Goal: Obtain resource: Download file/media

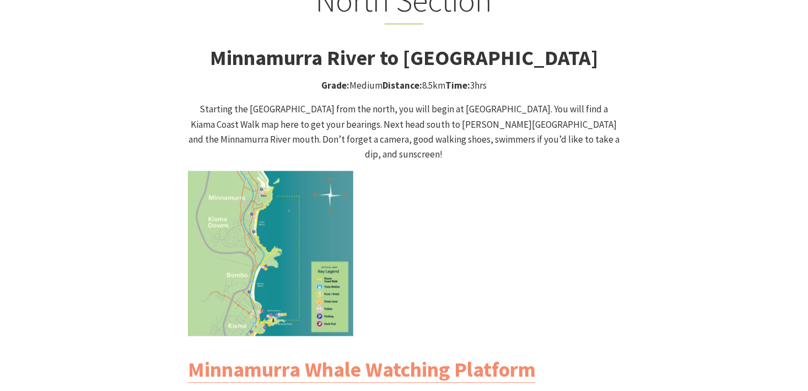
scroll to position [1102, 0]
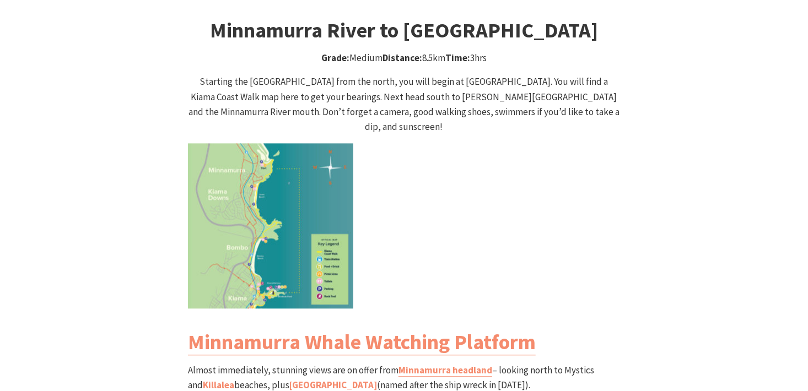
click at [306, 217] on img at bounding box center [270, 225] width 165 height 165
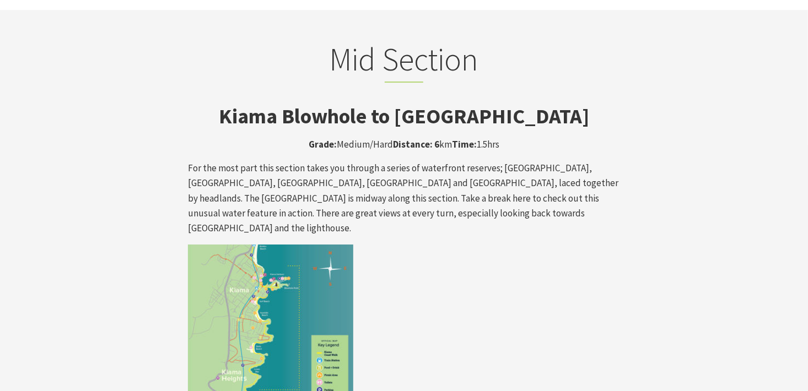
scroll to position [1836, 0]
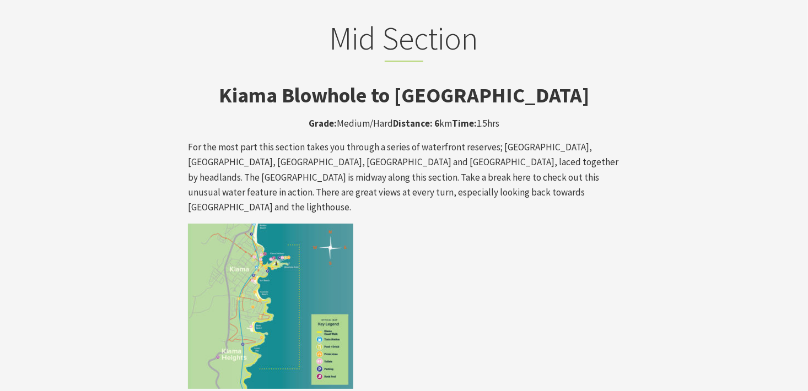
click at [283, 241] on img at bounding box center [270, 306] width 165 height 165
click at [285, 239] on img at bounding box center [270, 306] width 165 height 165
click at [284, 239] on img at bounding box center [270, 306] width 165 height 165
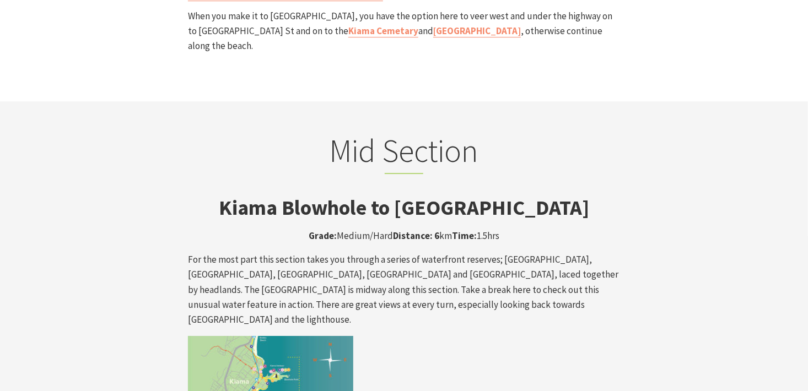
scroll to position [1744, 0]
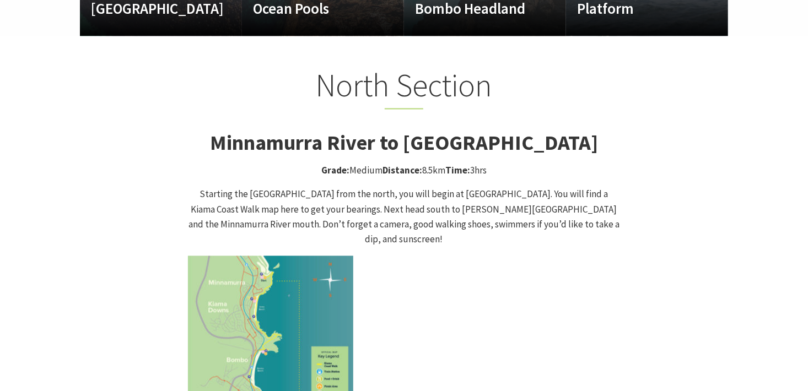
scroll to position [1010, 0]
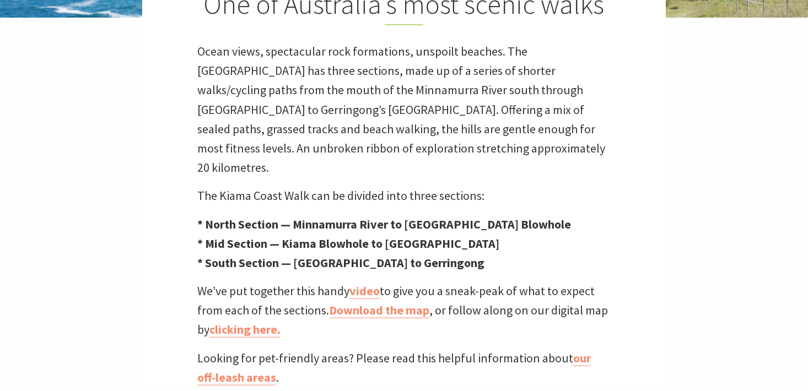
scroll to position [367, 0]
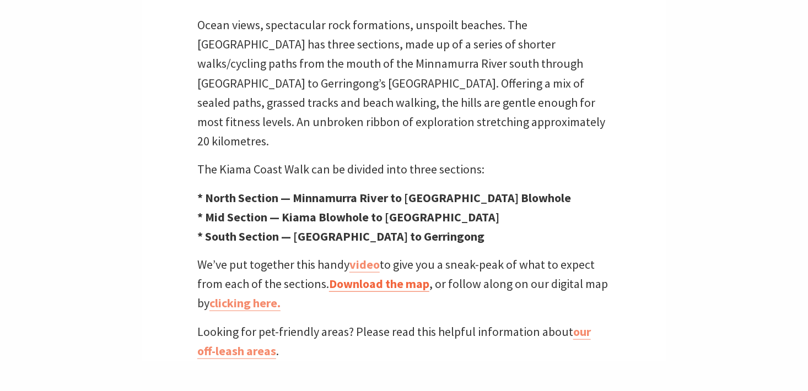
click at [397, 276] on link "Download the map" at bounding box center [379, 284] width 100 height 16
